Goal: Task Accomplishment & Management: Manage account settings

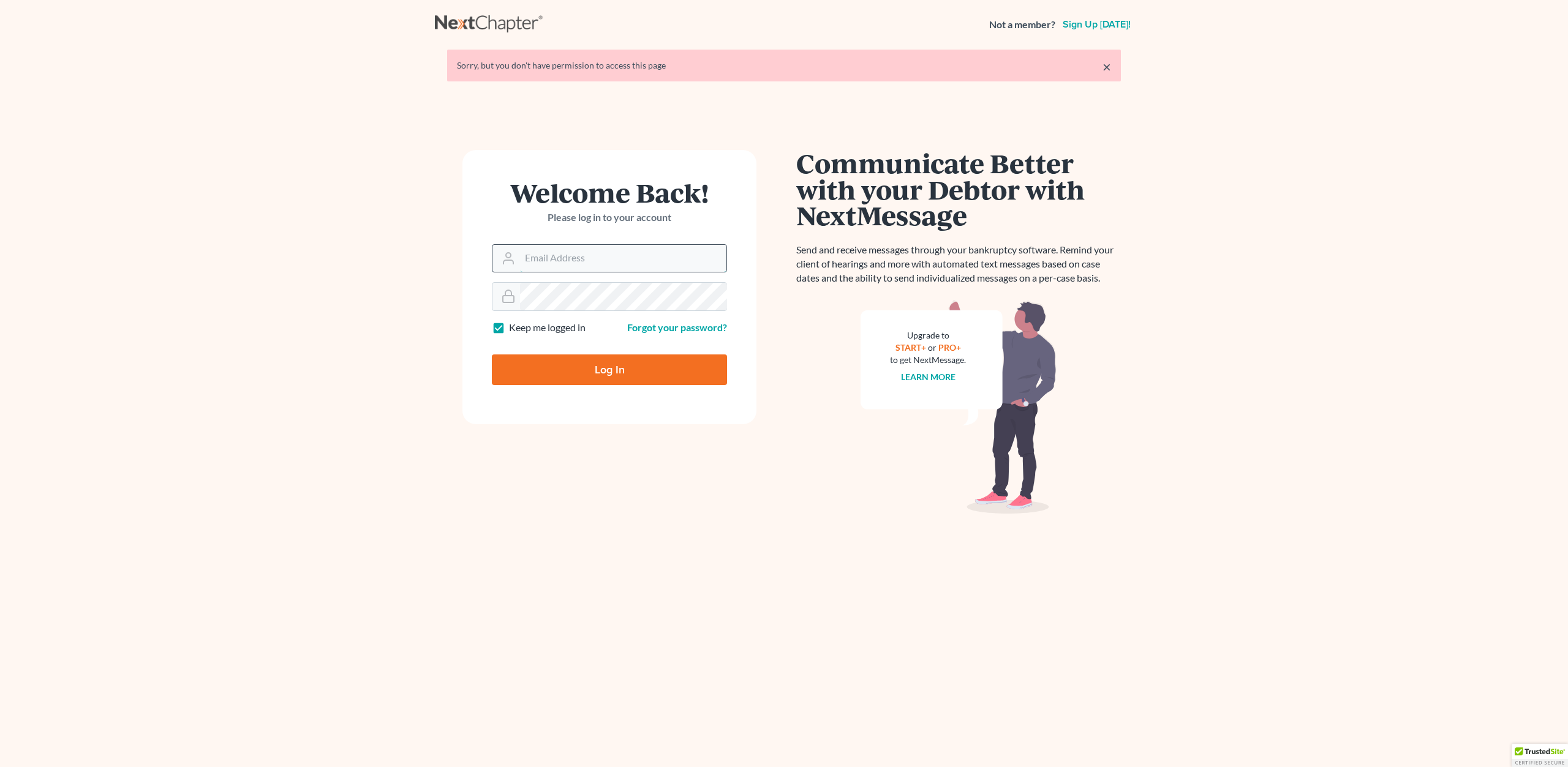
type input "[EMAIL_ADDRESS][DOMAIN_NAME]"
click at [615, 369] on input "Log In" at bounding box center [609, 370] width 235 height 30
type input "Thinking..."
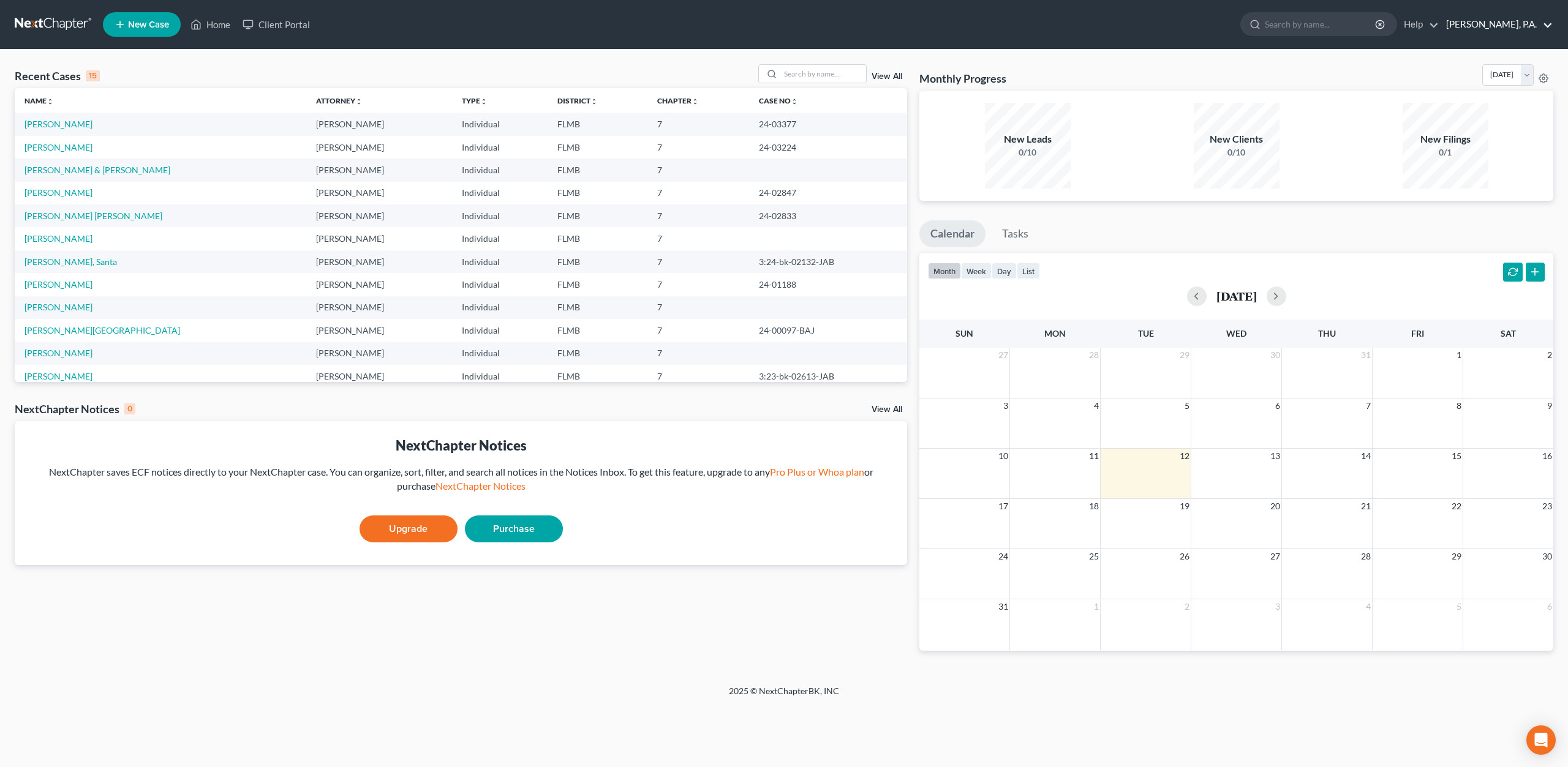
click at [1547, 25] on link "Leanne Perez, P.A." at bounding box center [1496, 25] width 113 height 22
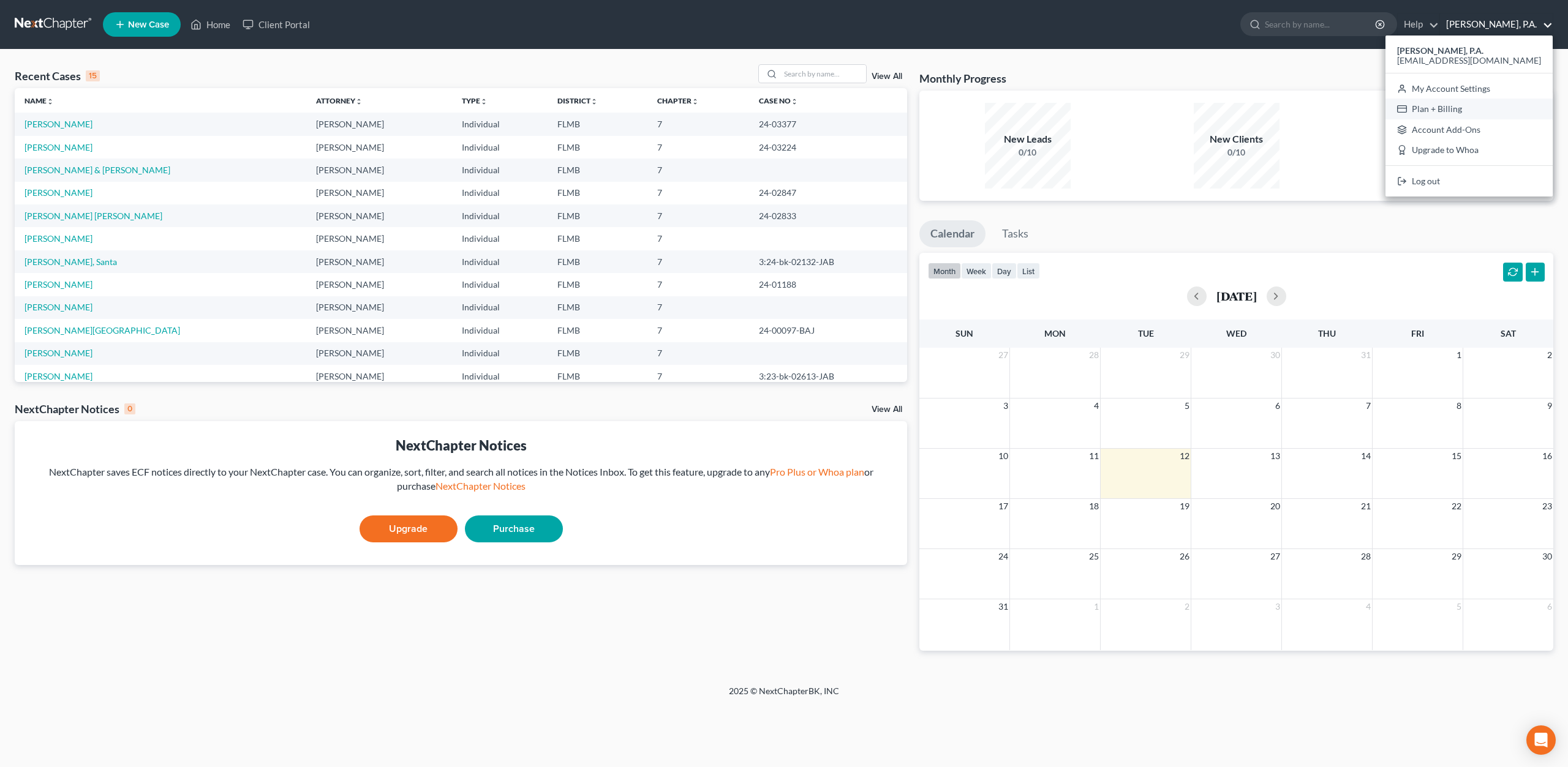
click at [1489, 107] on link "Plan + Billing" at bounding box center [1469, 109] width 167 height 21
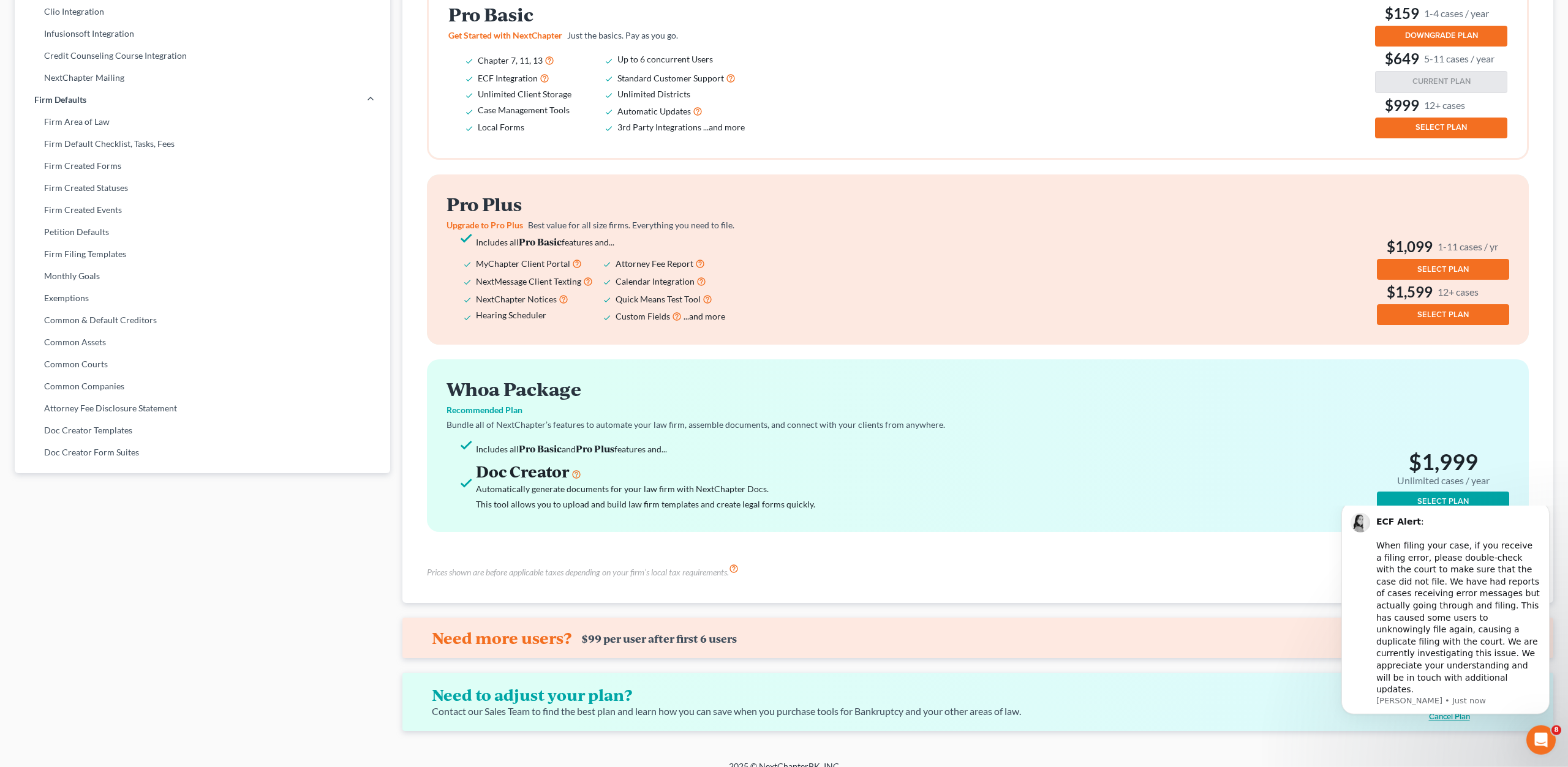
scroll to position [395, 0]
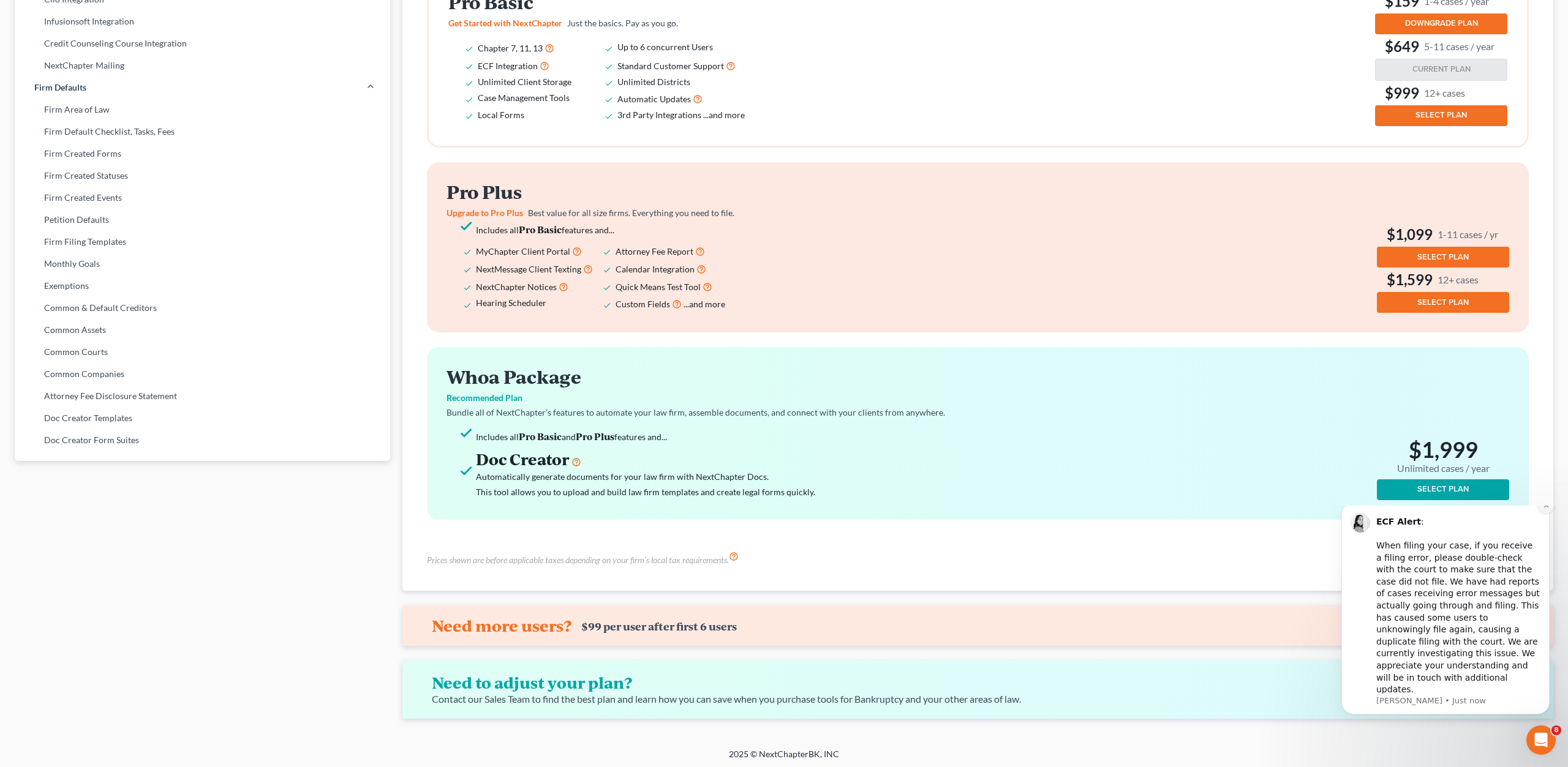
click at [1545, 509] on icon "Dismiss notification" at bounding box center [1546, 505] width 6 height 6
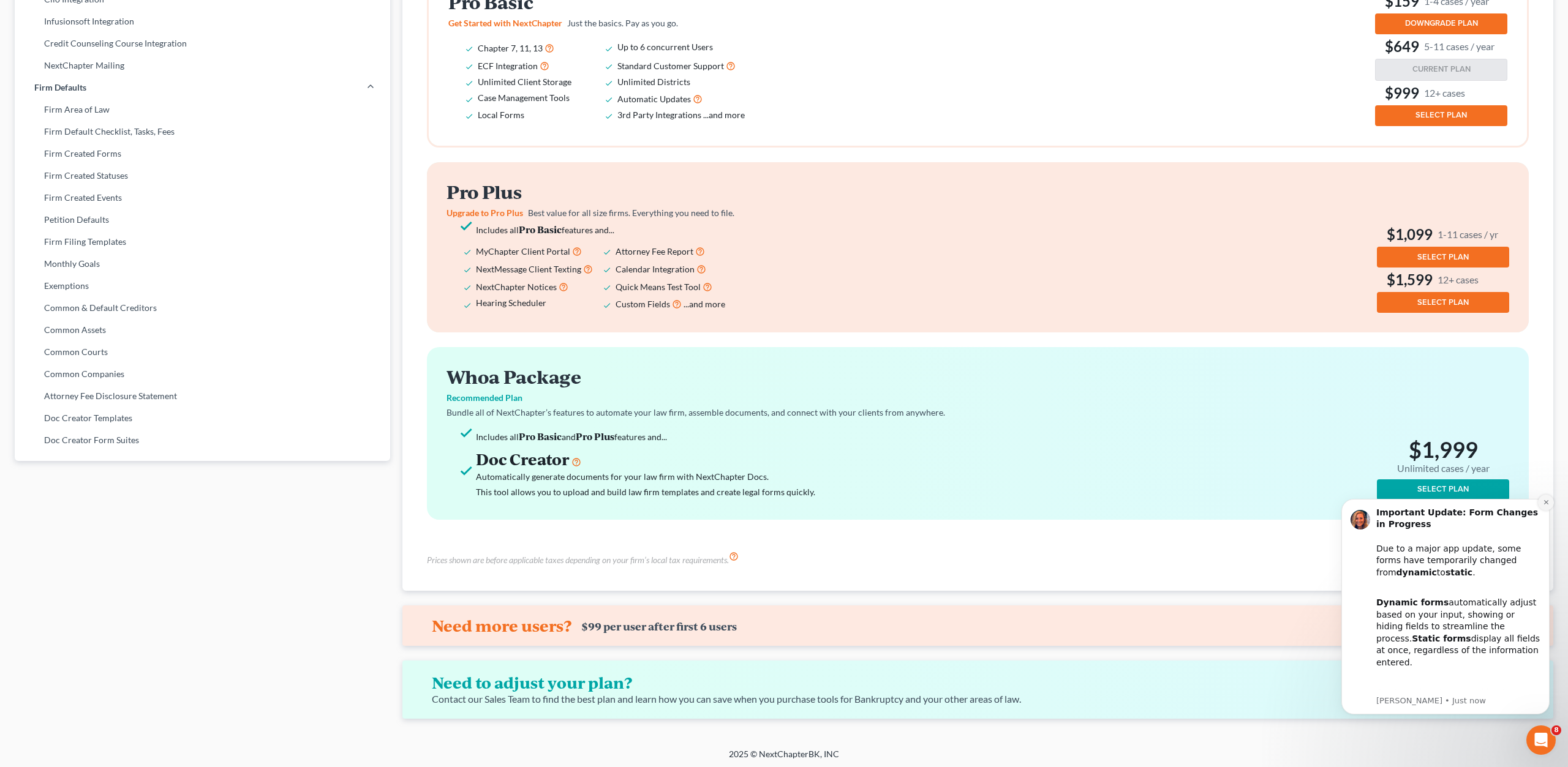
click at [1550, 507] on button "Dismiss notification" at bounding box center [1546, 503] width 16 height 16
click at [1550, 507] on button "Dismiss notification" at bounding box center [1546, 502] width 13 height 13
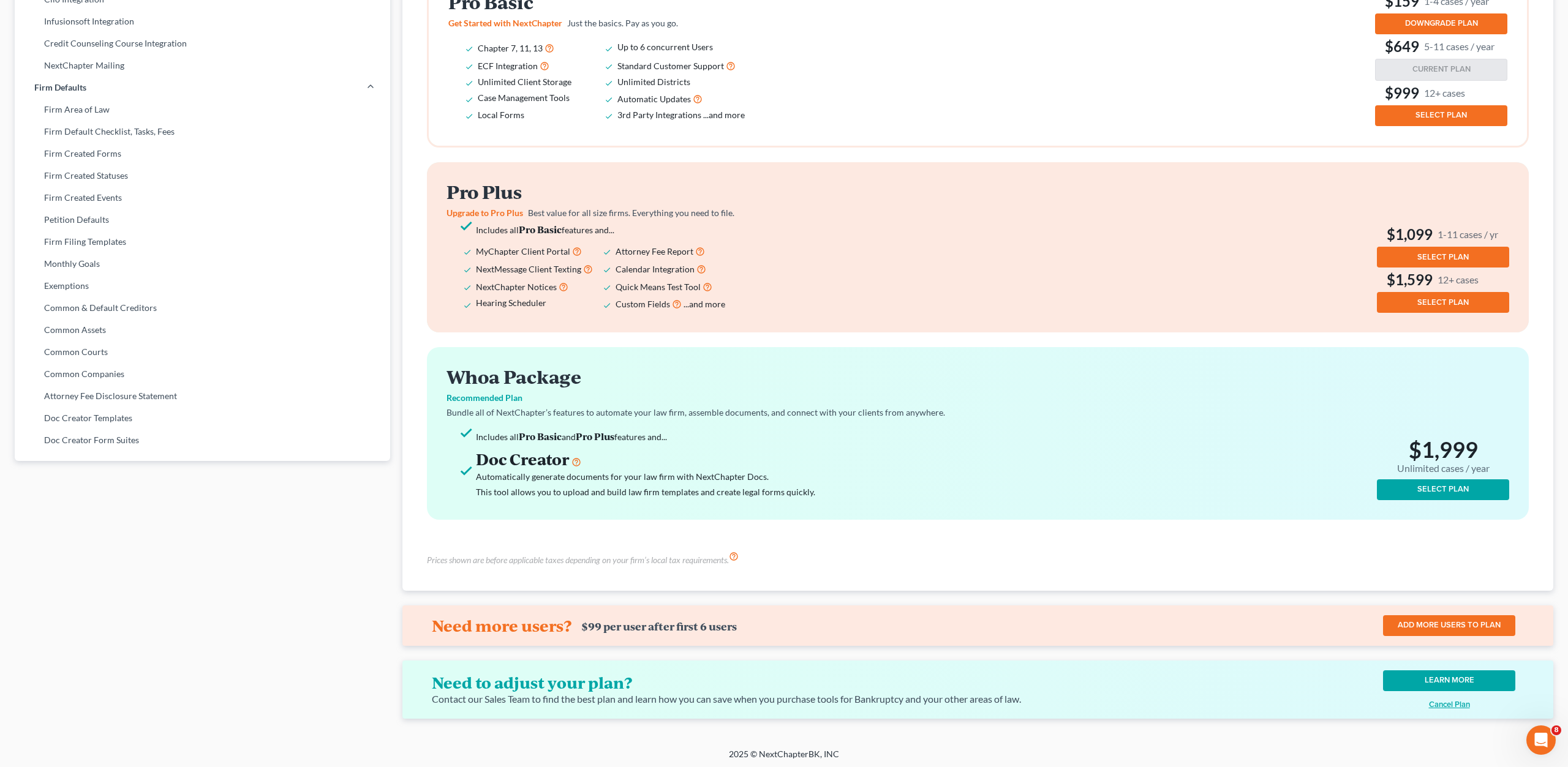
click at [1446, 701] on u "Cancel Plan" at bounding box center [1449, 705] width 41 height 10
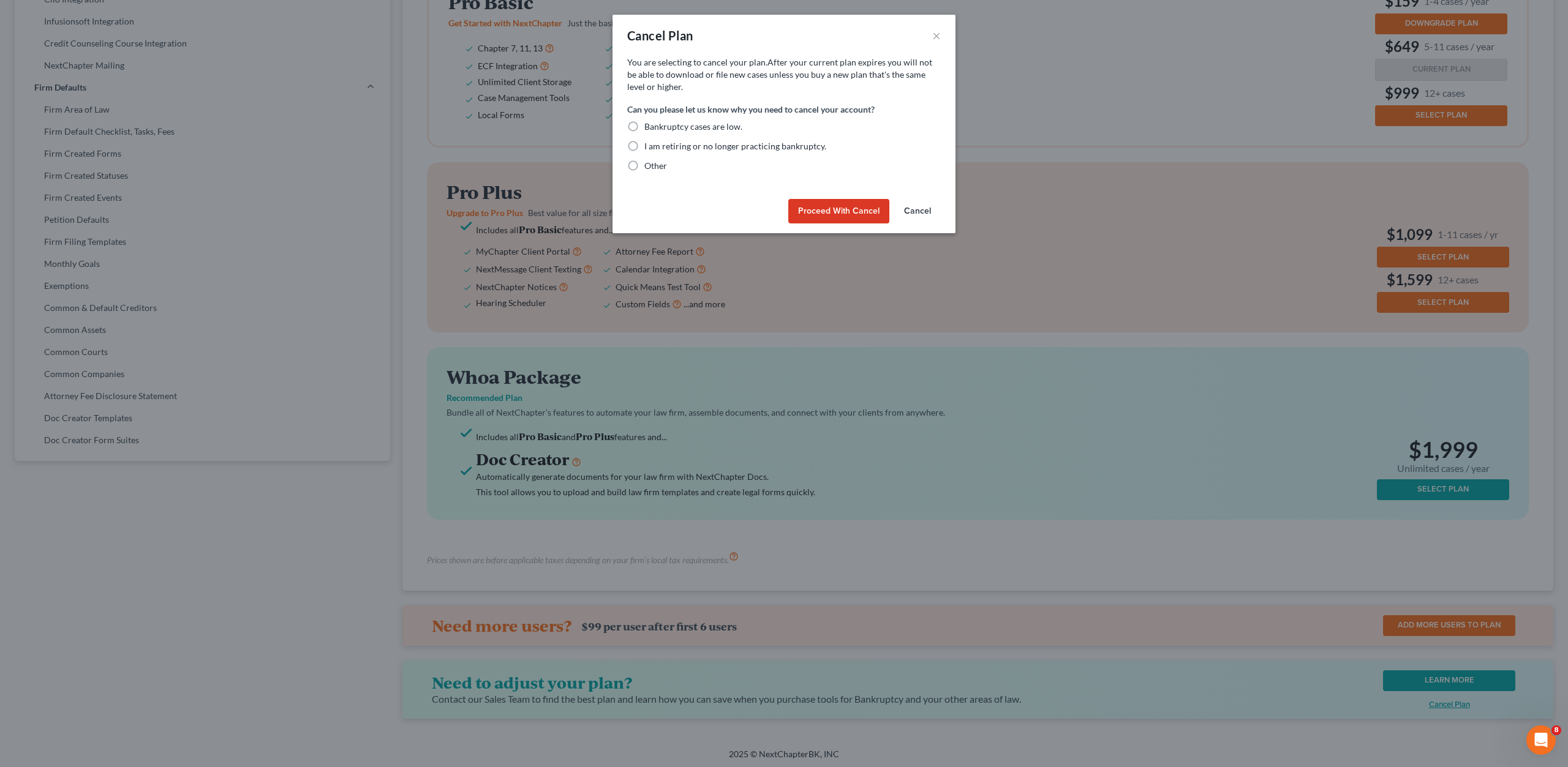
click at [645, 145] on label "I am retiring or no longer practicing bankruptcy." at bounding box center [735, 146] width 182 height 12
click at [649, 145] on input "I am retiring or no longer practicing bankruptcy." at bounding box center [653, 144] width 8 height 8
radio input "true"
click at [831, 207] on button "Proceed with Cancel" at bounding box center [838, 211] width 101 height 25
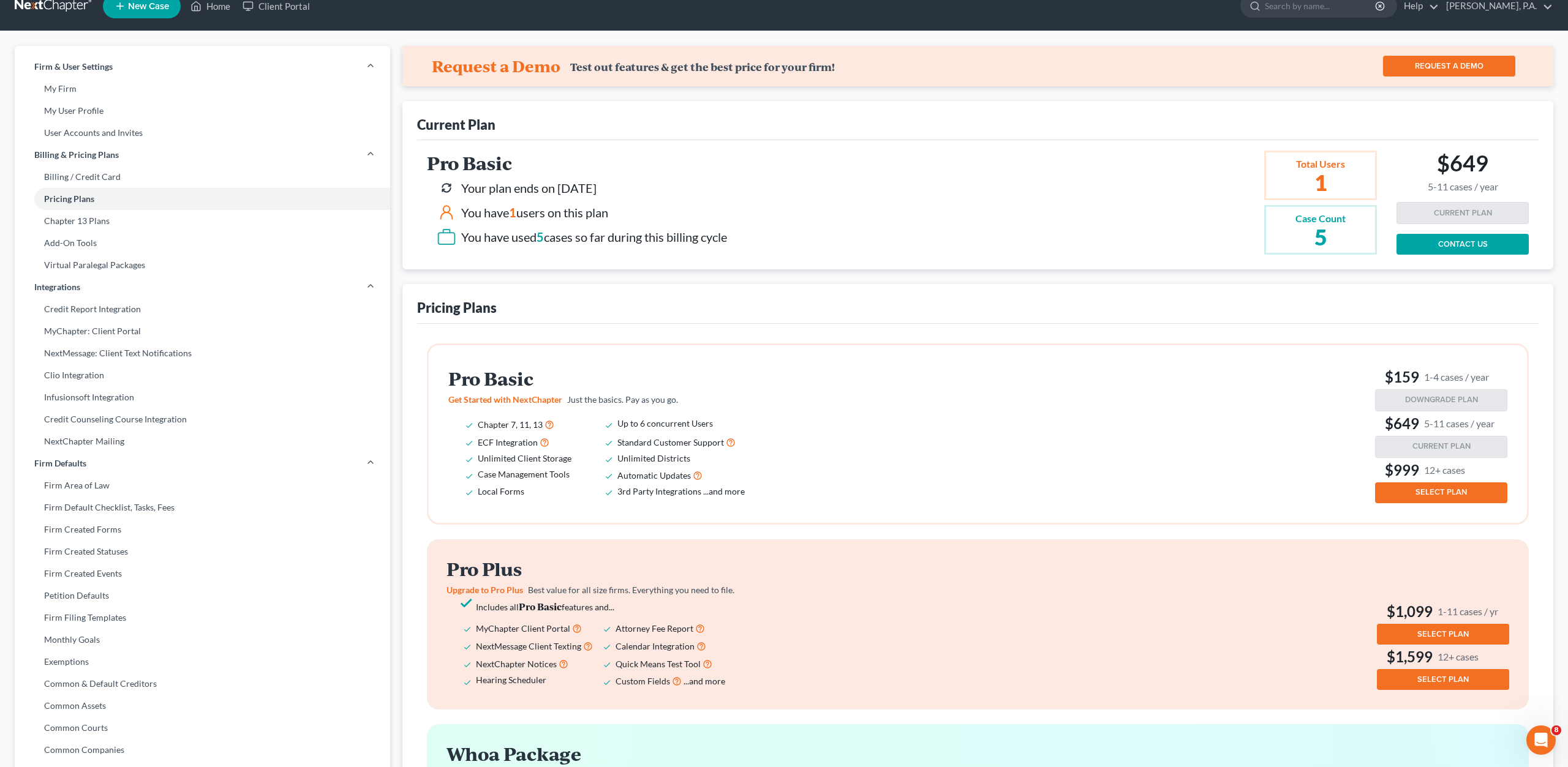
scroll to position [0, 0]
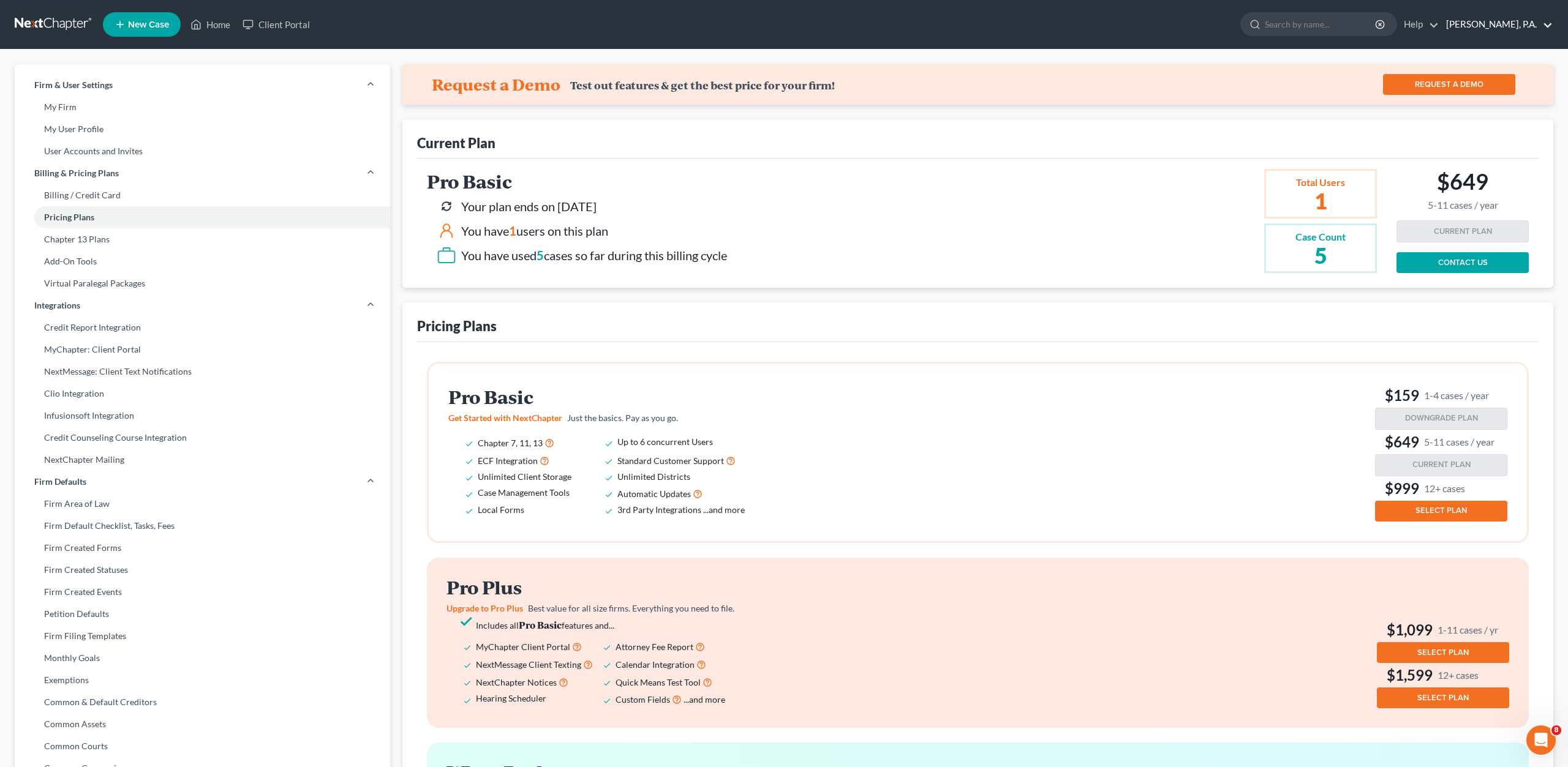
click at [1550, 24] on link "Leanne Perez, P.A." at bounding box center [1496, 25] width 113 height 22
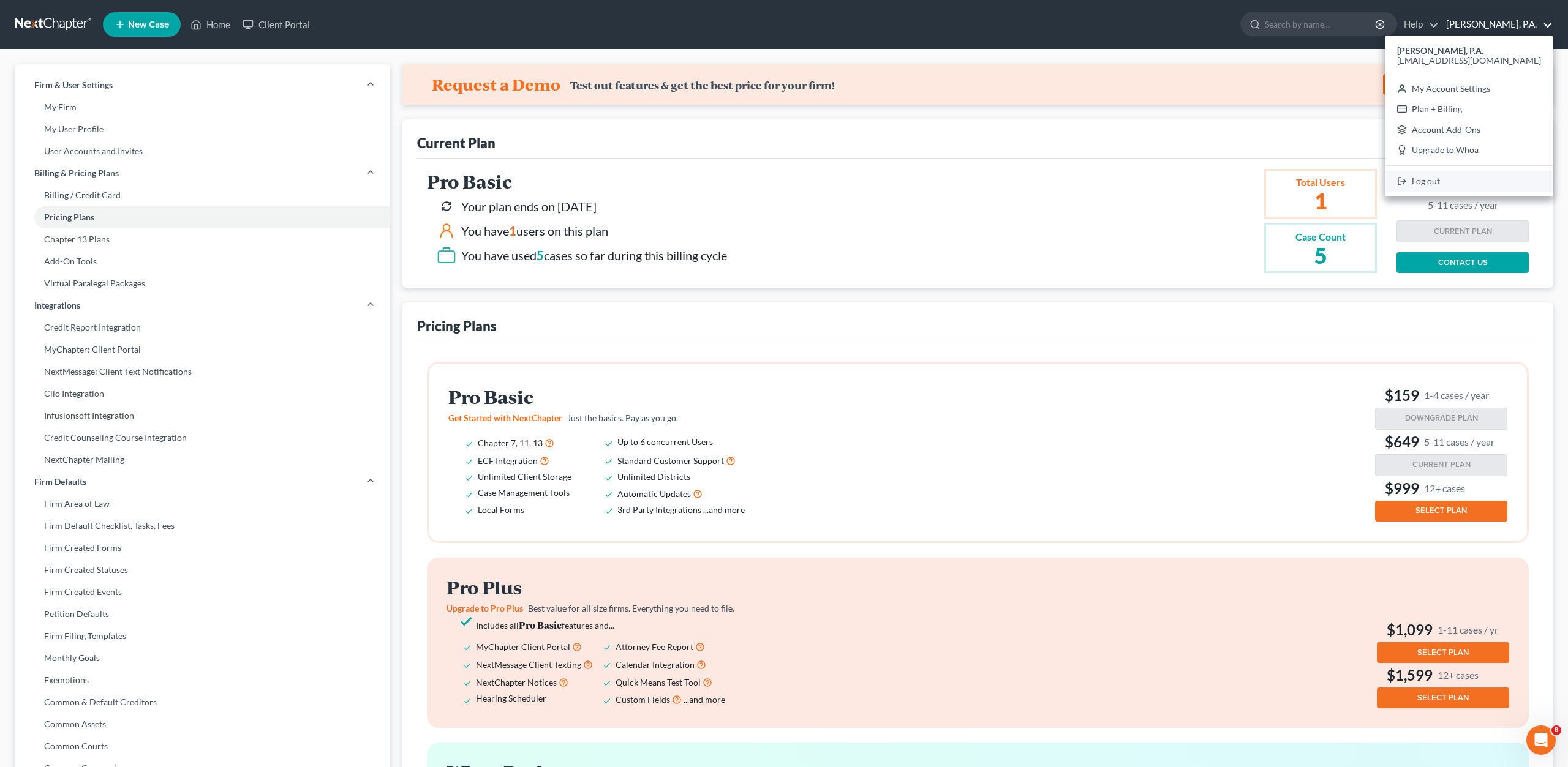
click at [1461, 181] on link "Log out" at bounding box center [1469, 181] width 167 height 21
